Goal: Download file/media

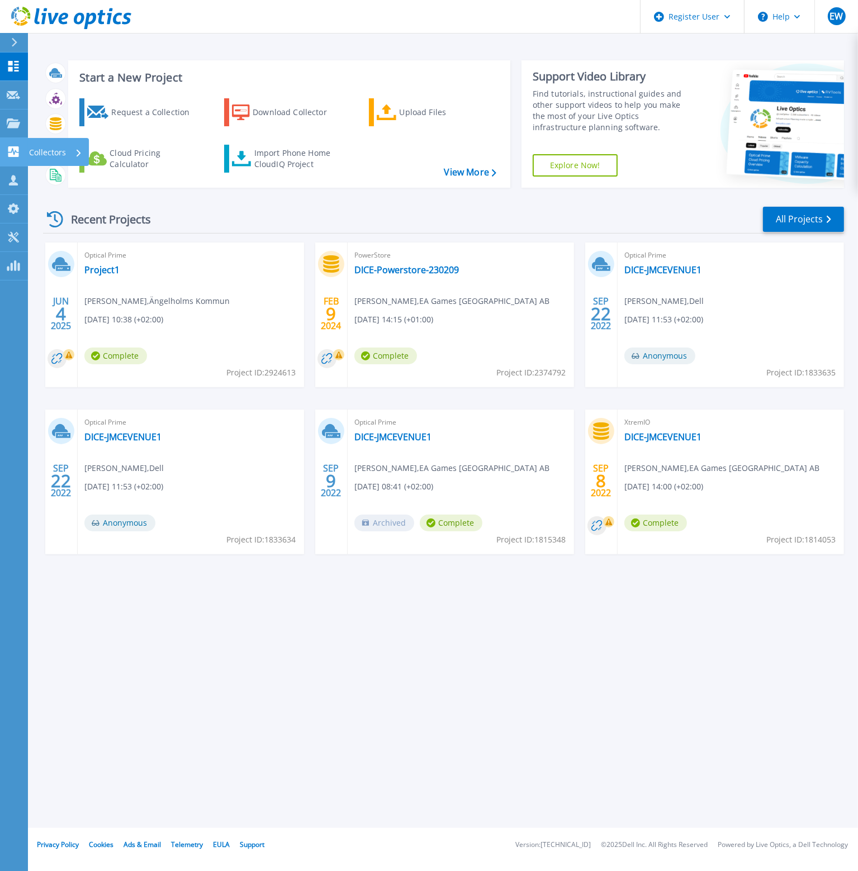
click at [67, 155] on div "Collectors" at bounding box center [55, 152] width 53 height 29
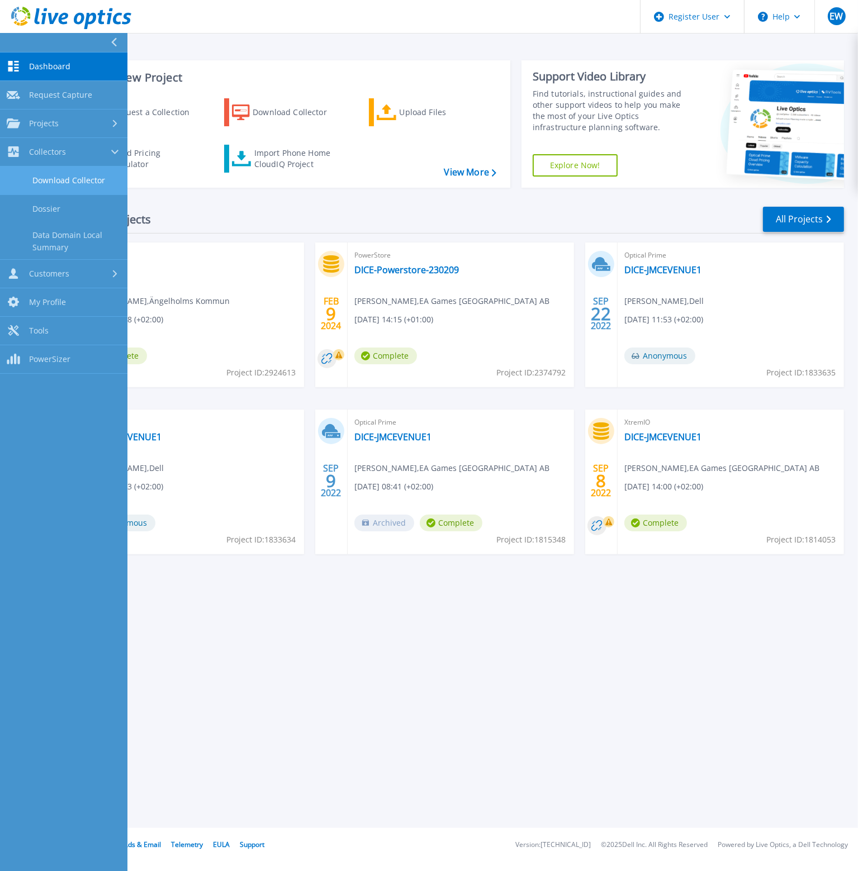
click at [72, 188] on link "Download Collector" at bounding box center [63, 181] width 127 height 29
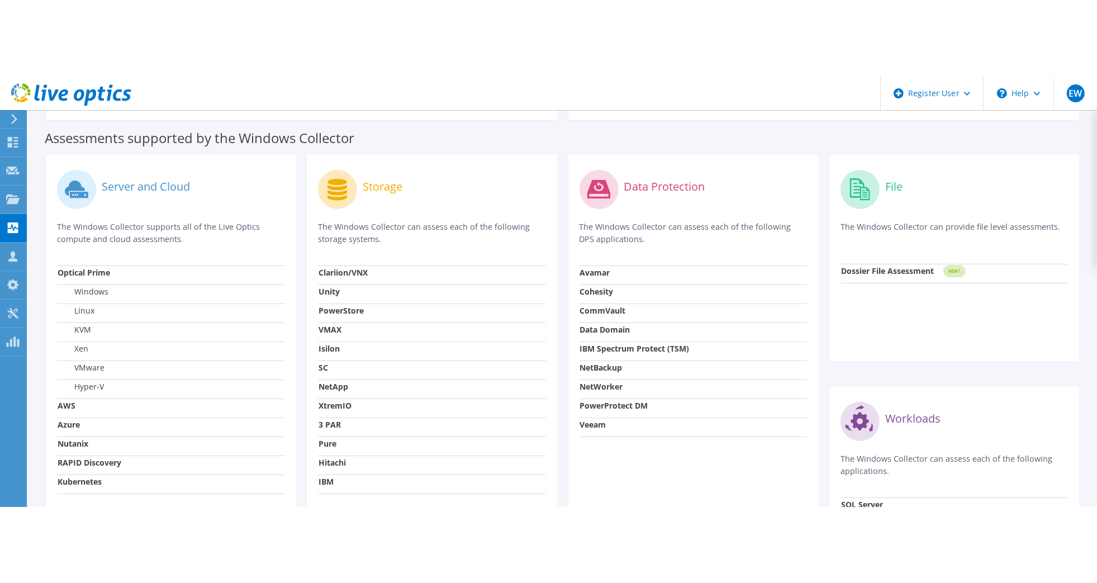
scroll to position [279, 0]
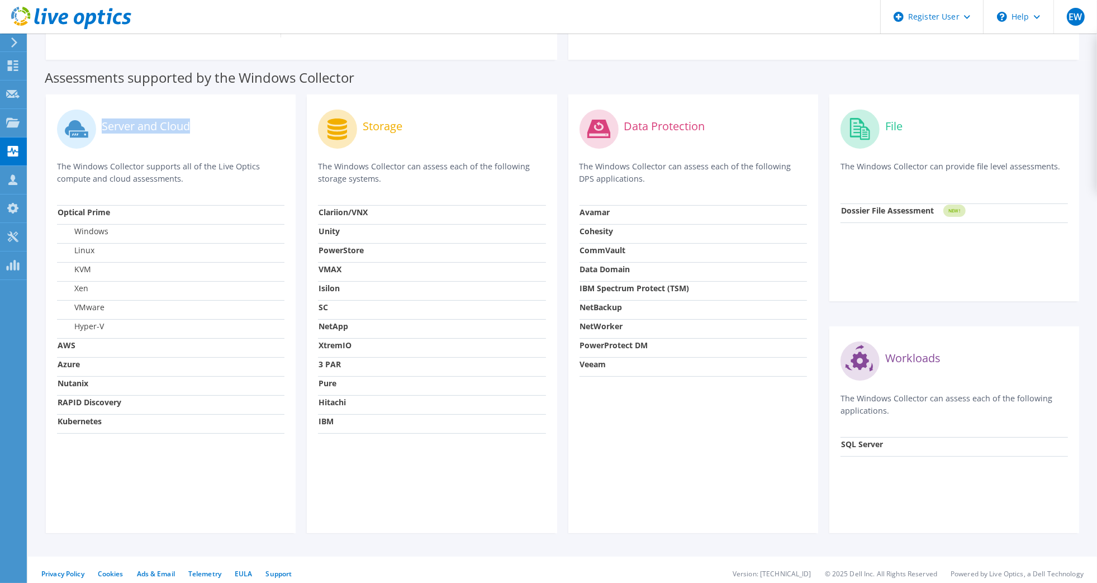
drag, startPoint x: 188, startPoint y: 120, endPoint x: 96, endPoint y: 122, distance: 92.3
click at [96, 122] on div "Server and Cloud" at bounding box center [170, 129] width 227 height 46
drag, startPoint x: 54, startPoint y: 205, endPoint x: 154, endPoint y: 207, distance: 100.6
click at [154, 207] on div "Server and Cloud The Windows Collector supports all of the Live Optics compute …" at bounding box center [170, 313] width 261 height 439
drag, startPoint x: 154, startPoint y: 207, endPoint x: 185, endPoint y: 215, distance: 31.6
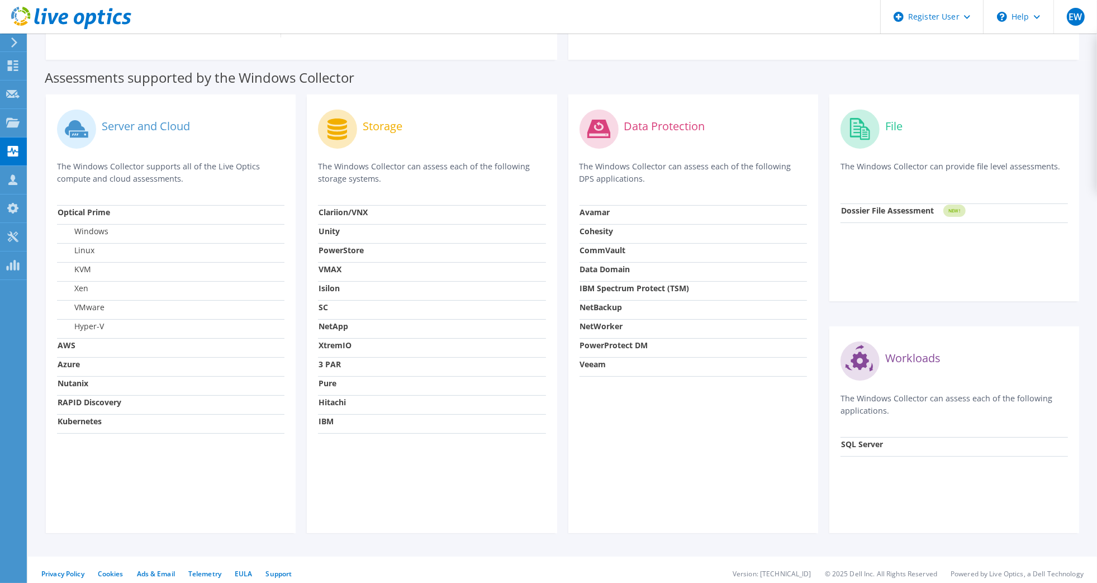
click at [154, 207] on td "Optical Prime" at bounding box center [170, 214] width 227 height 19
drag, startPoint x: 358, startPoint y: 121, endPoint x: 421, endPoint y: 111, distance: 64.6
click at [421, 111] on div "Storage" at bounding box center [431, 129] width 227 height 46
click at [437, 129] on div "Storage" at bounding box center [431, 129] width 227 height 46
drag, startPoint x: 362, startPoint y: 122, endPoint x: 416, endPoint y: 186, distance: 83.7
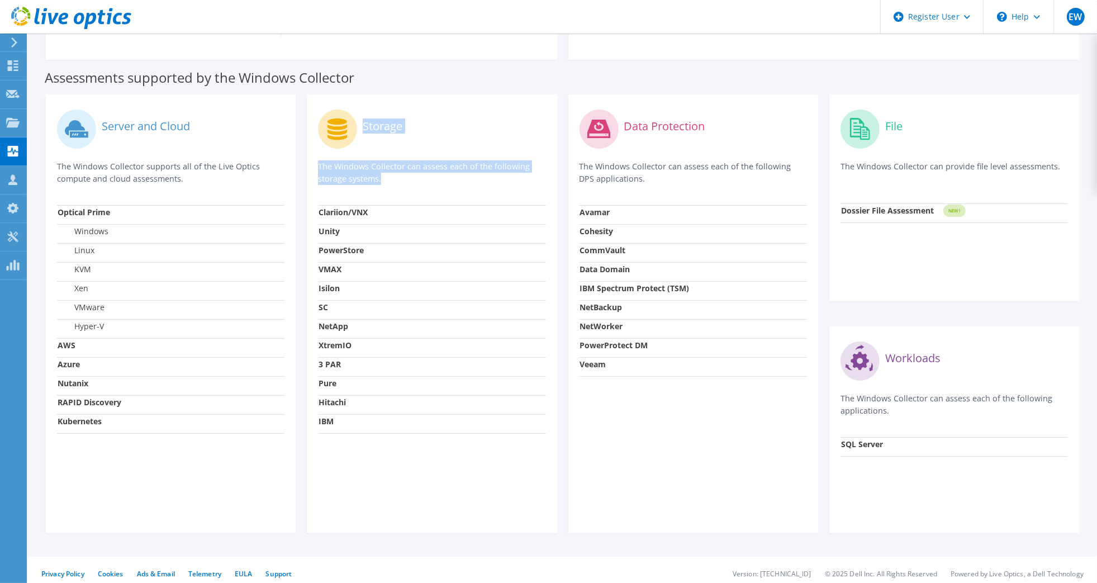
click at [416, 186] on div "Storage The Windows Collector can assess each of the following storage systems." at bounding box center [431, 155] width 227 height 99
click at [420, 230] on td "Unity" at bounding box center [431, 233] width 227 height 19
drag, startPoint x: 359, startPoint y: 117, endPoint x: 449, endPoint y: 137, distance: 92.3
click at [449, 137] on div "Storage" at bounding box center [431, 129] width 227 height 46
drag, startPoint x: 319, startPoint y: 235, endPoint x: 372, endPoint y: 232, distance: 52.6
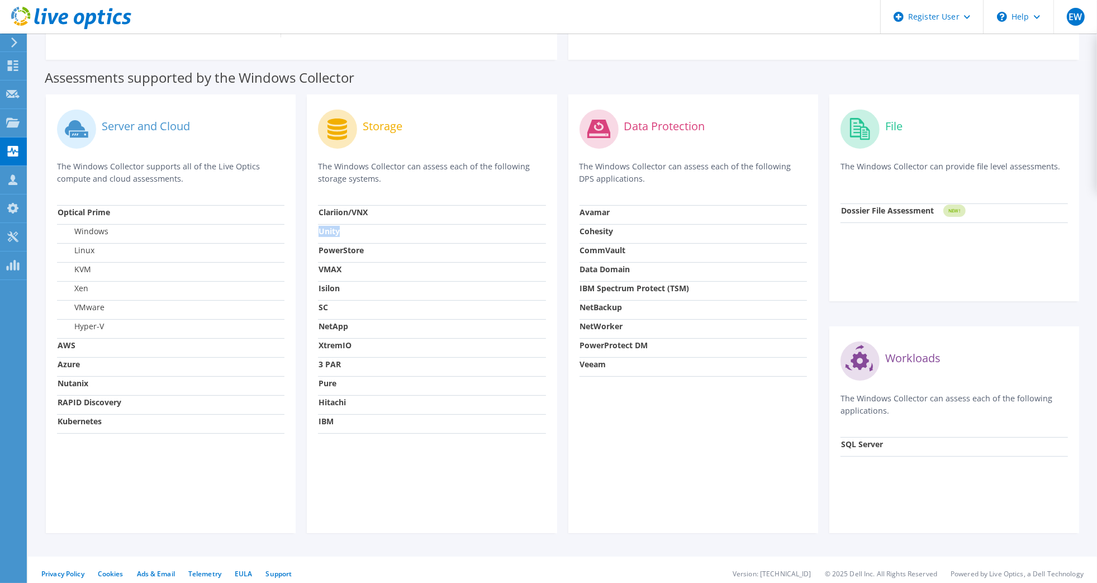
click at [372, 232] on td "Unity" at bounding box center [431, 233] width 227 height 19
drag, startPoint x: 985, startPoint y: 207, endPoint x: 824, endPoint y: 216, distance: 161.2
click at [834, 217] on div "File The Windows Collector can provide file level assessments. Dossier File Ass…" at bounding box center [954, 197] width 250 height 207
click at [676, 168] on p "The Windows Collector can assess each of the following DPS applications." at bounding box center [693, 172] width 227 height 25
drag, startPoint x: 657, startPoint y: 188, endPoint x: 250, endPoint y: 173, distance: 406.6
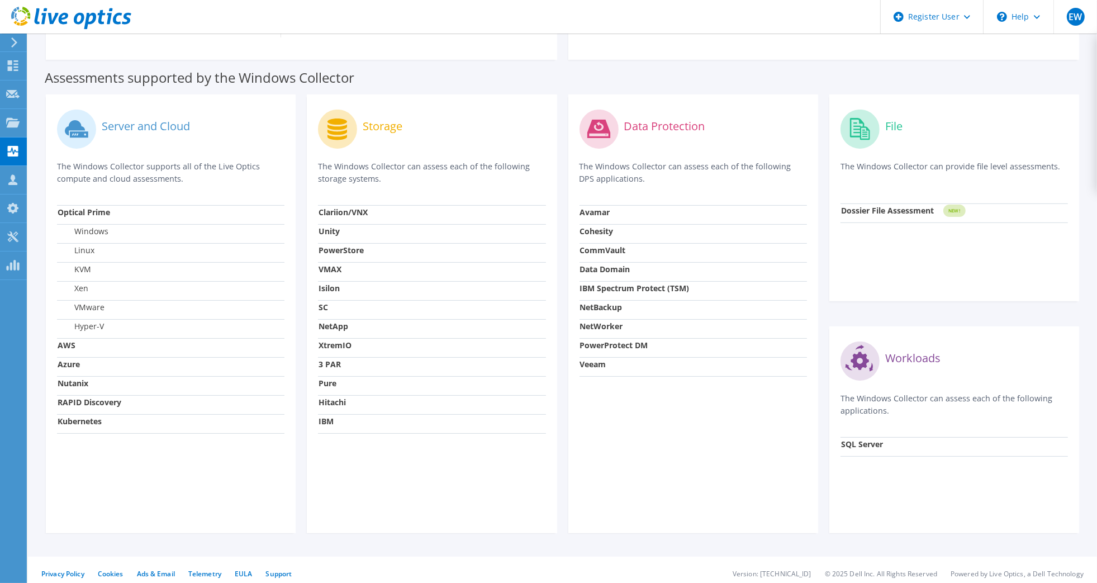
click at [250, 173] on div "Server and Cloud The Windows Collector supports all of the Live Optics compute …" at bounding box center [562, 314] width 1045 height 450
click at [246, 172] on p "The Windows Collector supports all of the Live Optics compute and cloud assessm…" at bounding box center [170, 172] width 227 height 25
drag, startPoint x: 186, startPoint y: 181, endPoint x: 53, endPoint y: 159, distance: 135.4
click at [53, 159] on div "EW Dell User Erik Wibring Erik.Wibring@dell.com Dell My Profile Log Out \n Help…" at bounding box center [548, 156] width 1097 height 870
click at [272, 202] on div "Server and Cloud The Windows Collector supports all of the Live Optics compute …" at bounding box center [170, 155] width 227 height 99
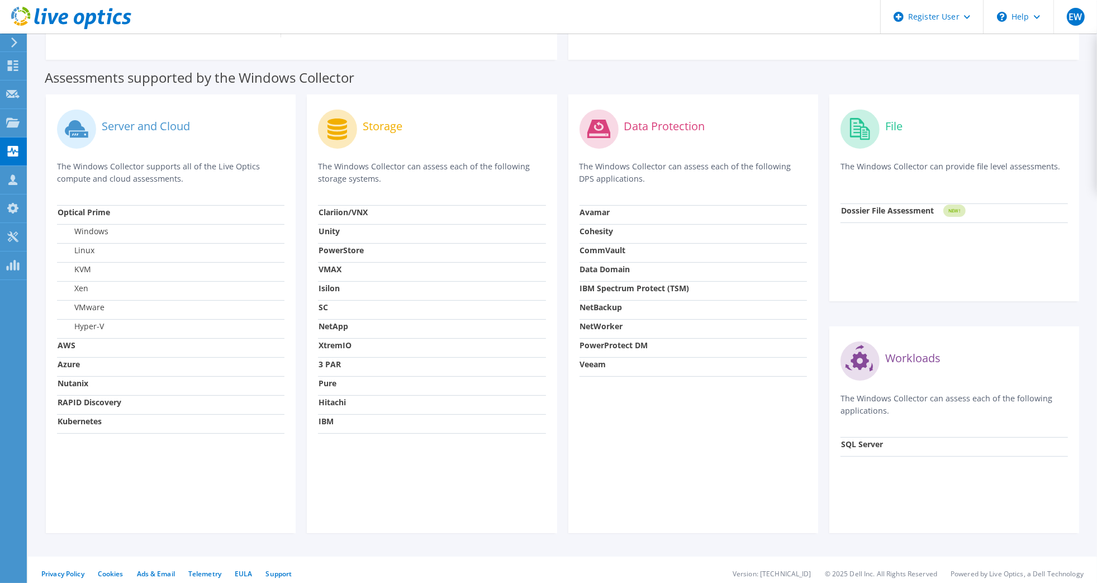
drag, startPoint x: 189, startPoint y: 145, endPoint x: 224, endPoint y: 183, distance: 51.0
click at [224, 183] on div "Server and Cloud The Windows Collector supports all of the Live Optics compute …" at bounding box center [170, 155] width 227 height 99
click at [224, 183] on p "The Windows Collector supports all of the Live Optics compute and cloud assessm…" at bounding box center [170, 172] width 227 height 25
drag, startPoint x: 112, startPoint y: 121, endPoint x: 219, endPoint y: 174, distance: 120.0
click at [290, 189] on div "Server and Cloud The Windows Collector supports all of the Live Optics compute …" at bounding box center [171, 313] width 250 height 439
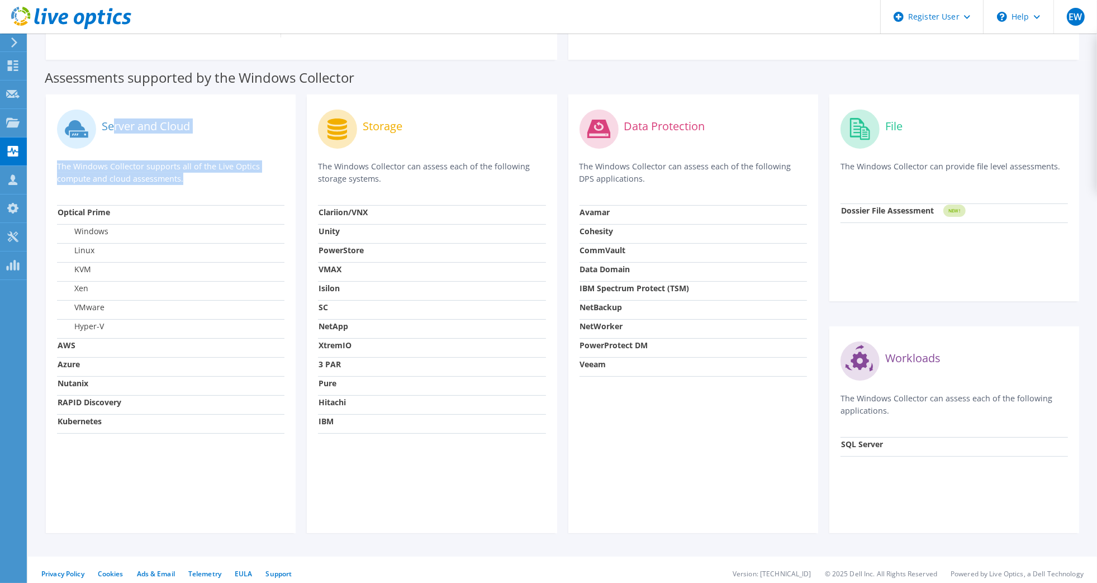
click at [217, 174] on p "The Windows Collector supports all of the Live Optics compute and cloud assessm…" at bounding box center [170, 172] width 227 height 25
drag, startPoint x: 183, startPoint y: 183, endPoint x: 86, endPoint y: 114, distance: 119.6
click at [86, 114] on div "Server and Cloud The Windows Collector supports all of the Live Optics compute …" at bounding box center [170, 155] width 227 height 99
click at [342, 168] on p "The Windows Collector can assess each of the following storage systems." at bounding box center [431, 172] width 227 height 25
drag, startPoint x: 106, startPoint y: 122, endPoint x: 492, endPoint y: 181, distance: 390.1
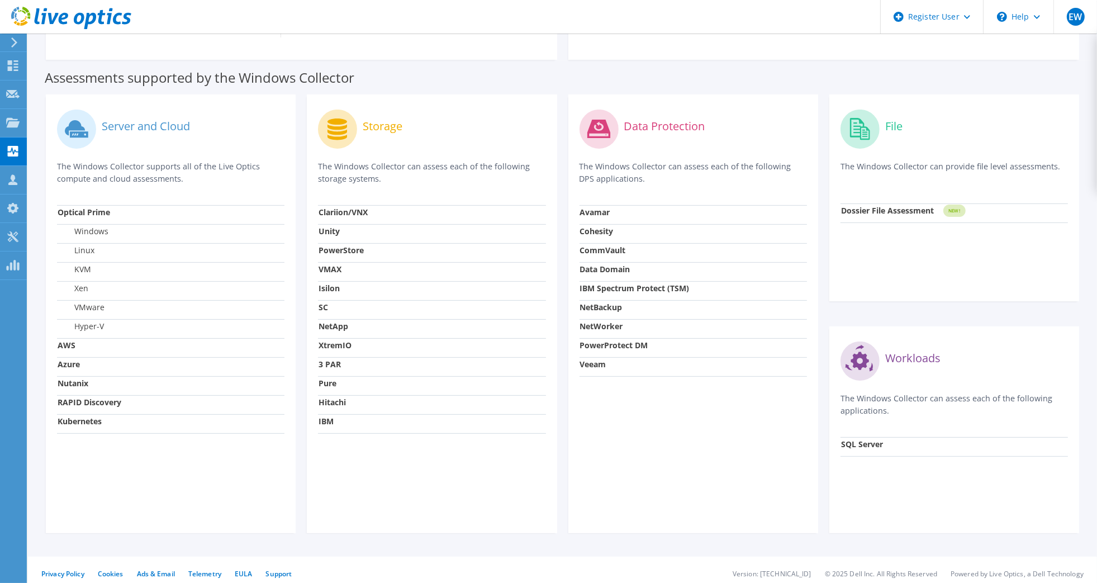
click at [492, 181] on div "Server and Cloud The Windows Collector supports all of the Live Optics compute …" at bounding box center [562, 314] width 1045 height 450
drag, startPoint x: 997, startPoint y: 186, endPoint x: 835, endPoint y: 108, distance: 179.7
click at [835, 108] on div "File The Windows Collector can provide file level assessments. Dossier File Ass…" at bounding box center [954, 197] width 250 height 207
click at [686, 45] on div "Next Steps for using the Collector Unzip and run the .exe Log into the Live Opt…" at bounding box center [824, 0] width 489 height 98
drag, startPoint x: 1028, startPoint y: 156, endPoint x: 856, endPoint y: 117, distance: 176.5
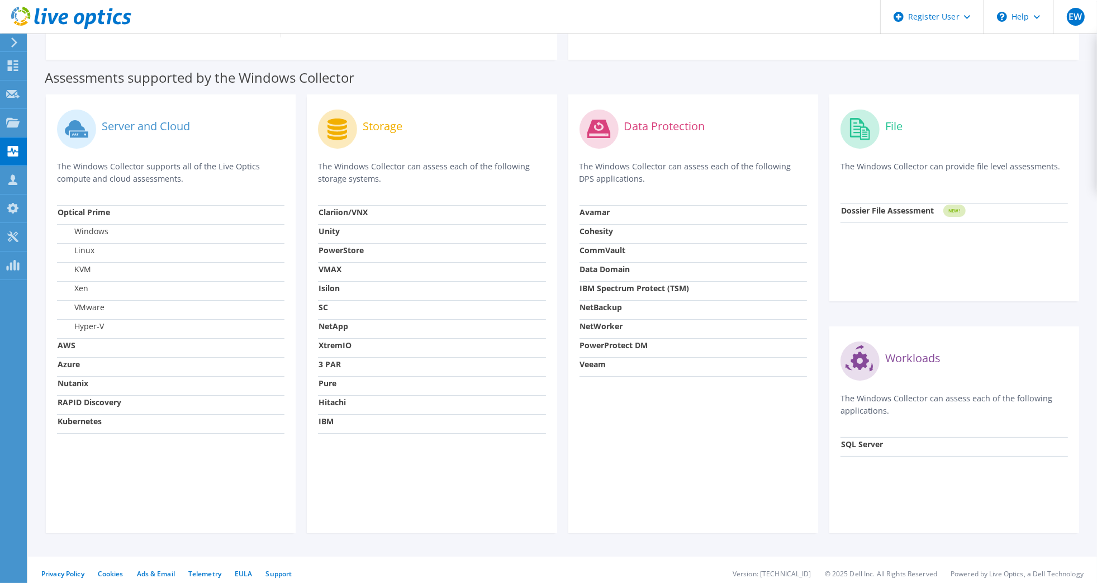
click at [849, 117] on div "File The Windows Collector can provide file level assessments." at bounding box center [954, 155] width 227 height 98
click at [849, 163] on p "The Windows Collector can provide file level assessments." at bounding box center [954, 171] width 227 height 23
drag, startPoint x: 997, startPoint y: 200, endPoint x: 988, endPoint y: 136, distance: 64.4
click at [849, 116] on div "File The Windows Collector can provide file level assessments." at bounding box center [954, 155] width 227 height 98
click at [849, 139] on div "File" at bounding box center [954, 129] width 227 height 46
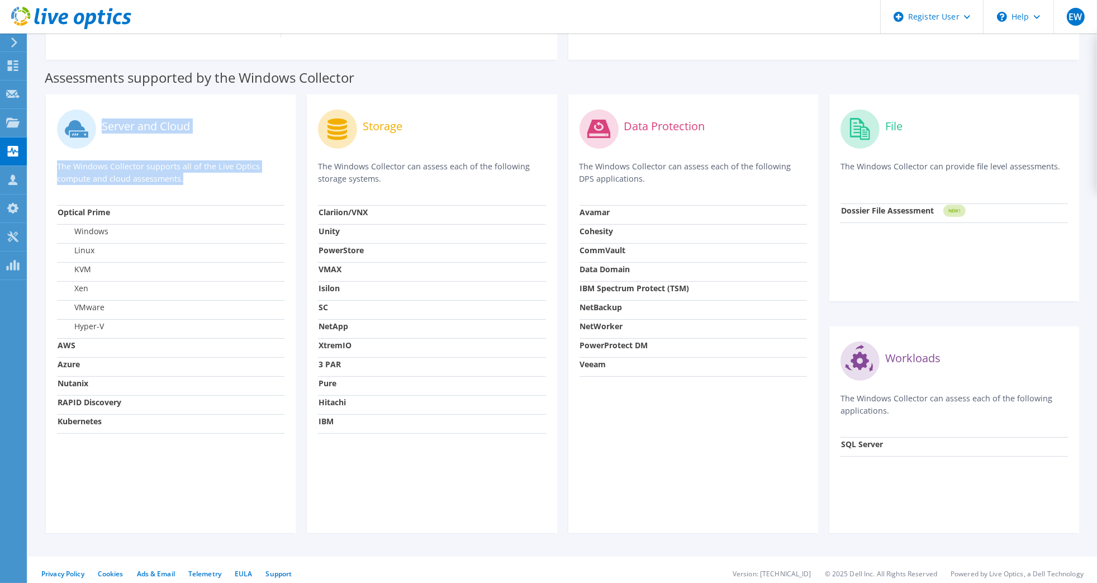
drag, startPoint x: 199, startPoint y: 196, endPoint x: 66, endPoint y: 106, distance: 160.3
click at [66, 106] on div "Server and Cloud The Windows Collector supports all of the Live Optics compute …" at bounding box center [170, 155] width 227 height 99
click at [295, 186] on div "Server and Cloud The Windows Collector supports all of the Live Optics compute …" at bounding box center [171, 313] width 250 height 439
click at [83, 153] on div "Collectors" at bounding box center [56, 151] width 61 height 28
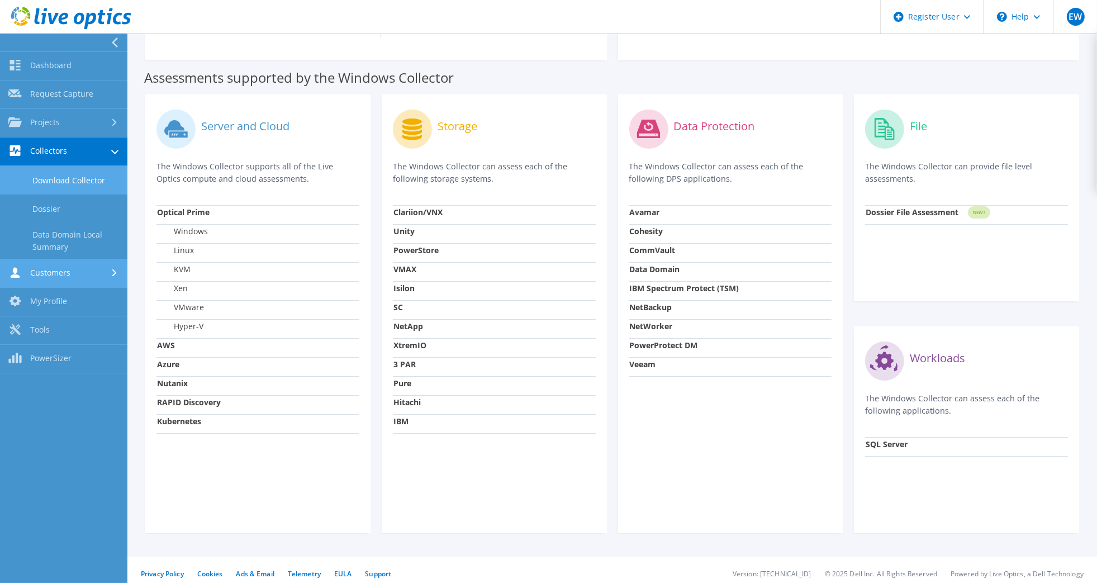
click at [99, 276] on link "Customers" at bounding box center [63, 273] width 127 height 29
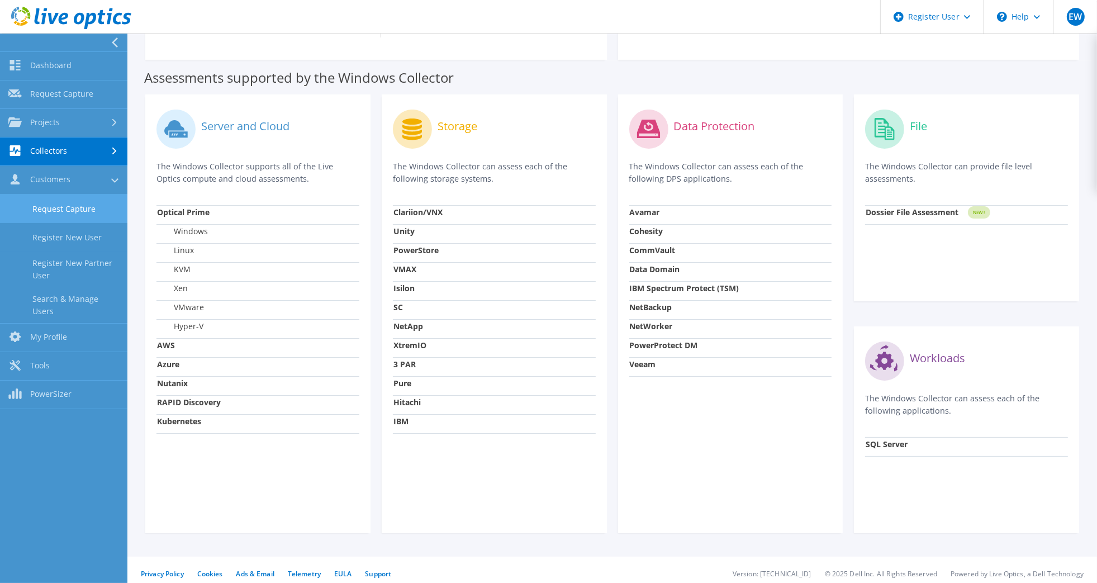
click at [66, 207] on link "Request Capture" at bounding box center [63, 209] width 127 height 29
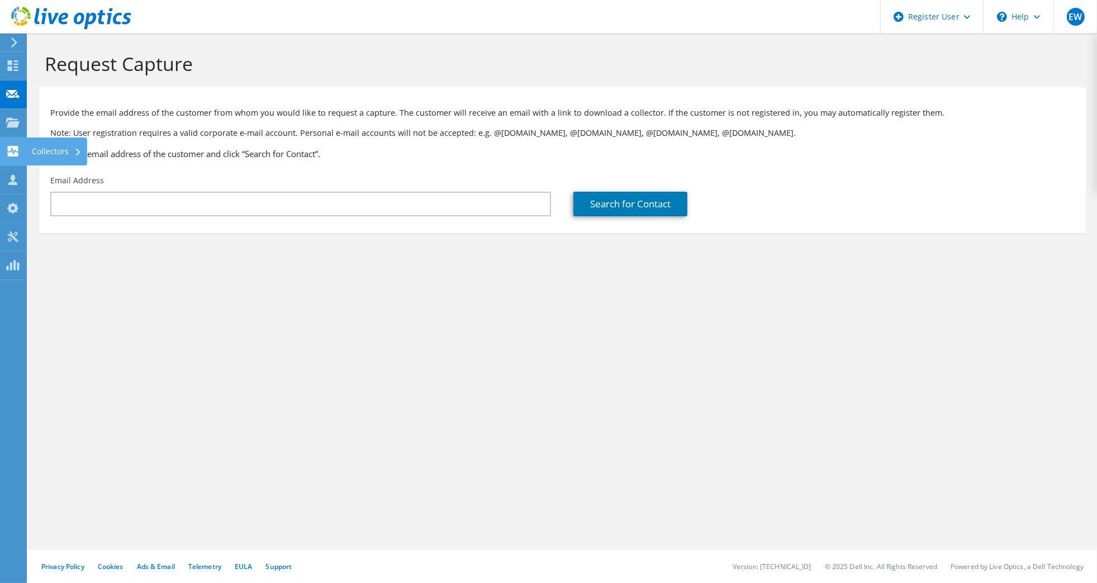
click at [15, 154] on use at bounding box center [13, 151] width 11 height 11
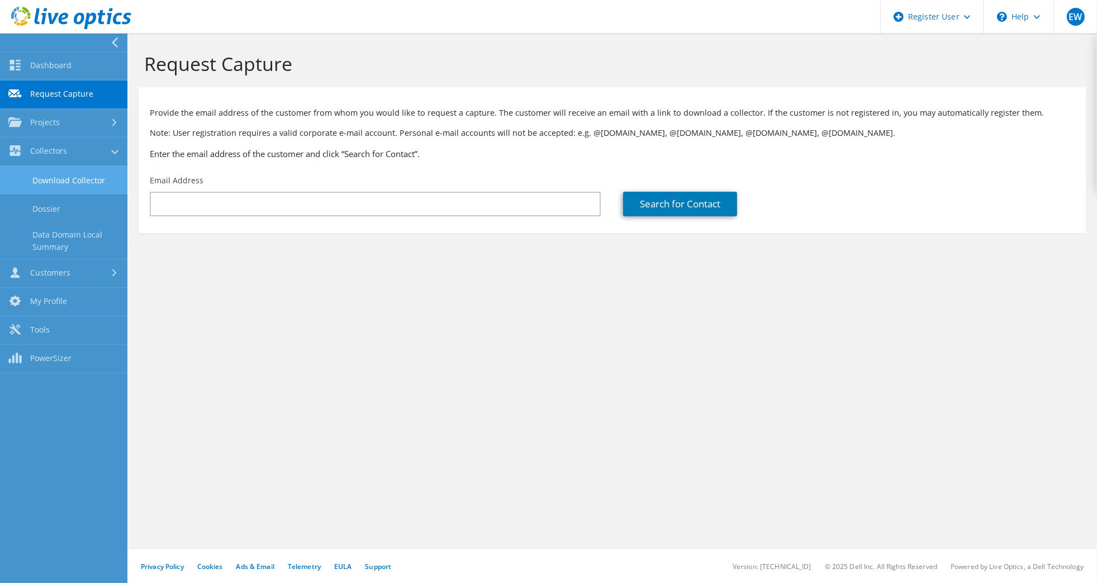
click at [71, 181] on link "Download Collector" at bounding box center [63, 180] width 127 height 29
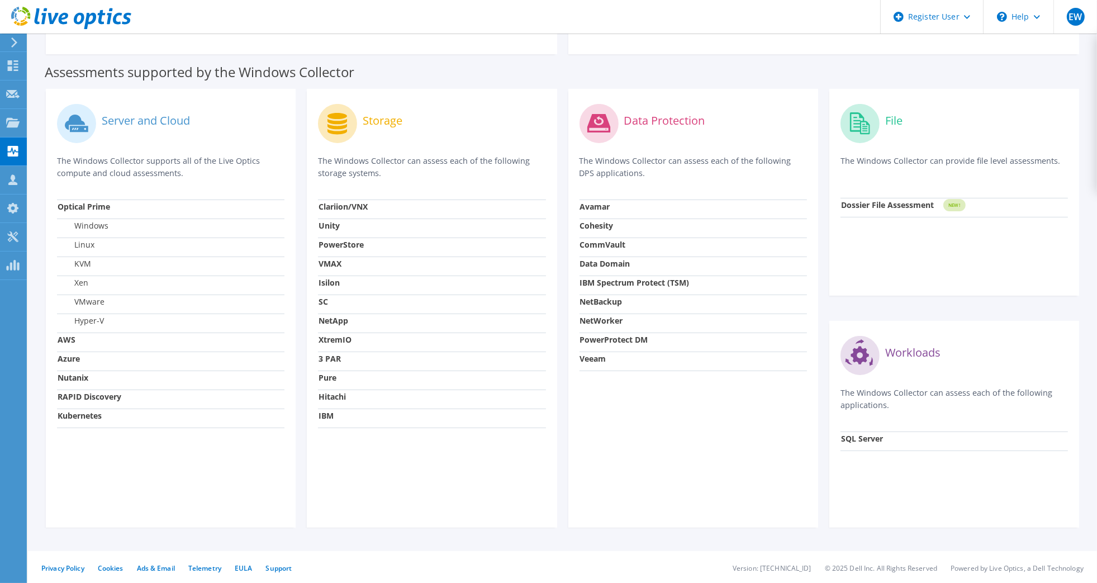
scroll to position [286, 0]
